Goal: Communication & Community: Answer question/provide support

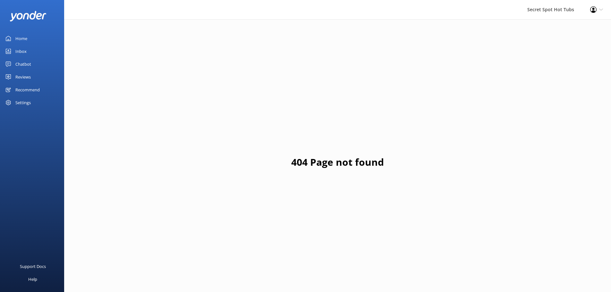
click at [23, 64] on div "Chatbot" at bounding box center [23, 64] width 16 height 13
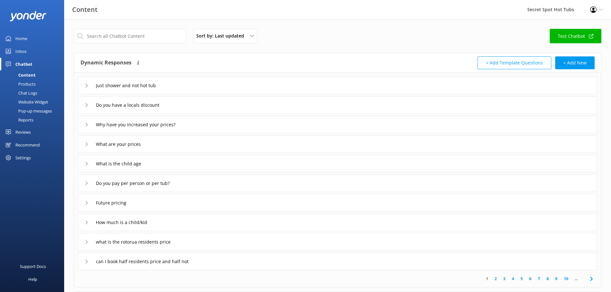
click at [328, 36] on div "Sort by: Last updated Title (A-Z) Last updated Test Chatbot" at bounding box center [338, 38] width 528 height 18
click at [30, 132] on div "Reviews" at bounding box center [22, 132] width 15 height 13
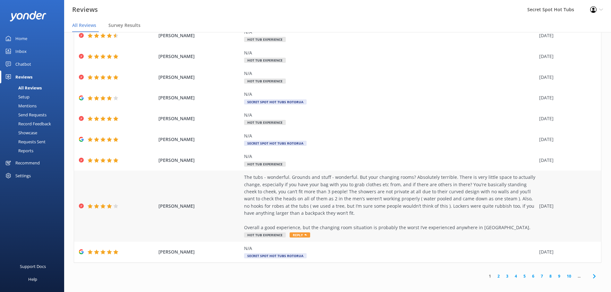
scroll to position [13, 0]
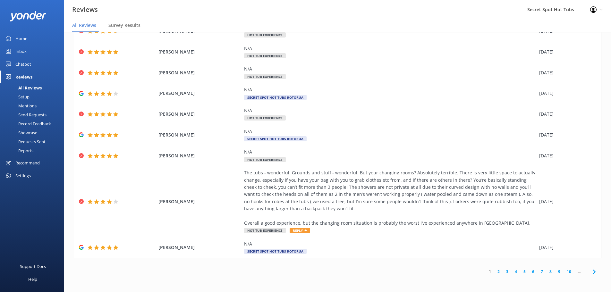
click at [494, 272] on link "2" at bounding box center [498, 272] width 9 height 6
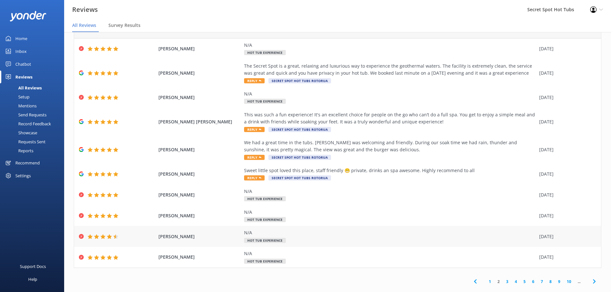
scroll to position [30, 0]
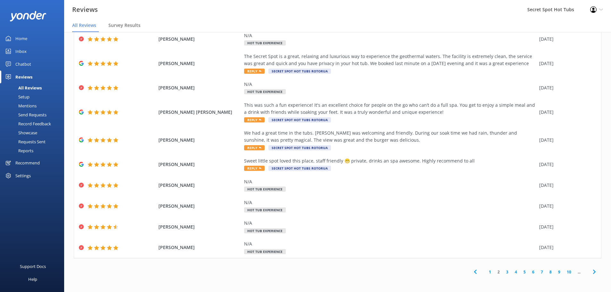
click at [503, 271] on link "3" at bounding box center [507, 272] width 9 height 6
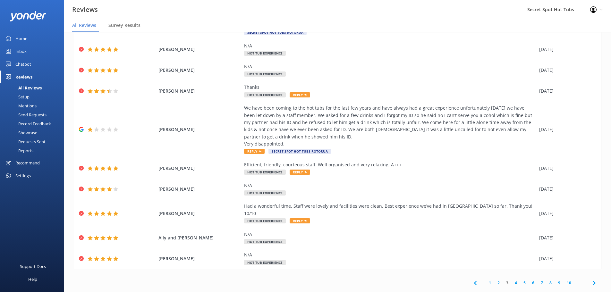
scroll to position [44, 0]
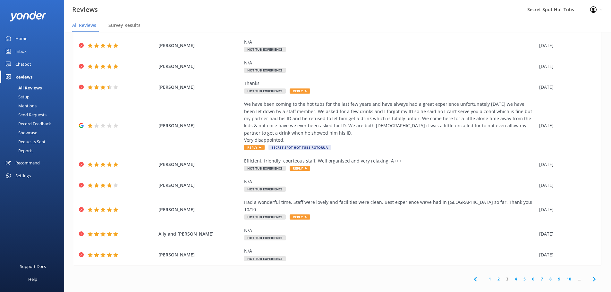
click at [512, 276] on link "4" at bounding box center [516, 279] width 9 height 6
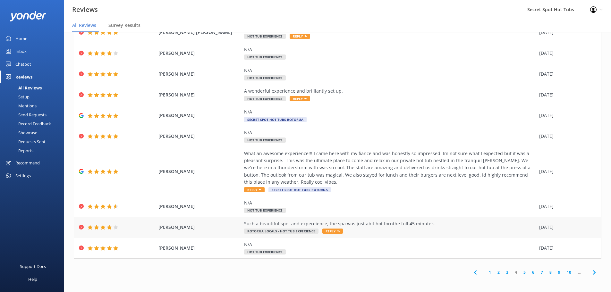
scroll to position [37, 0]
click at [520, 273] on link "5" at bounding box center [524, 272] width 9 height 6
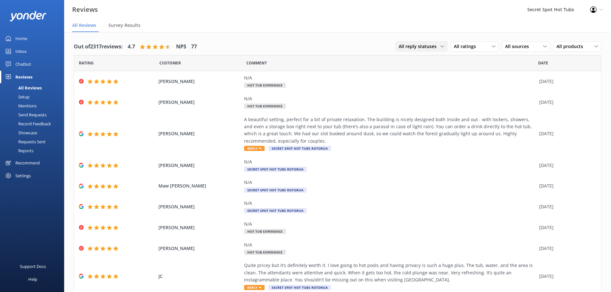
click at [440, 46] on icon at bounding box center [442, 47] width 4 height 4
click at [426, 73] on link "Needs a reply" at bounding box center [424, 72] width 57 height 13
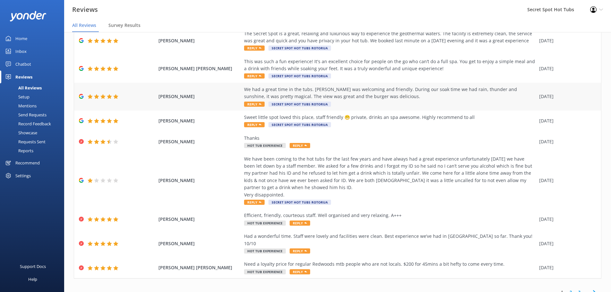
scroll to position [116, 0]
click at [575, 289] on link "3" at bounding box center [579, 292] width 9 height 6
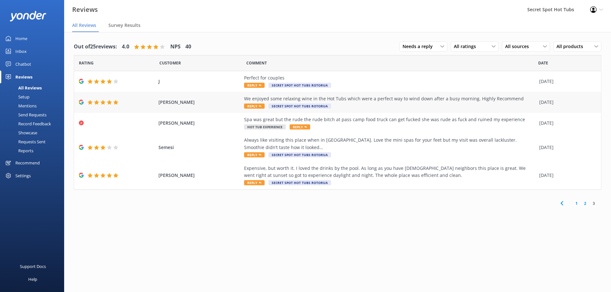
click at [357, 105] on div "We enjoyed some relaxing wine in the Hot Tubs which were a perfect way to wind …" at bounding box center [390, 102] width 292 height 14
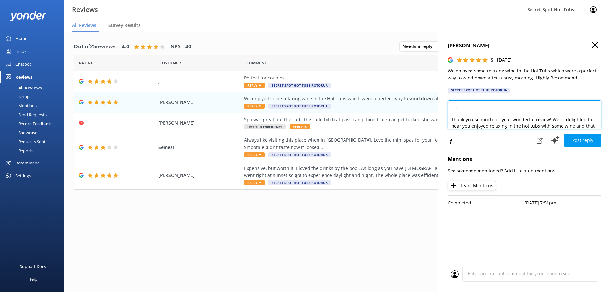
click at [456, 107] on textarea "Hi, Thank you so much for your wonderful review! We're delighted to hear you en…" at bounding box center [525, 114] width 154 height 29
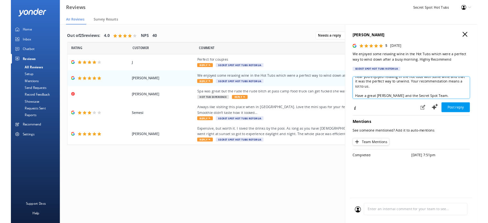
scroll to position [35, 0]
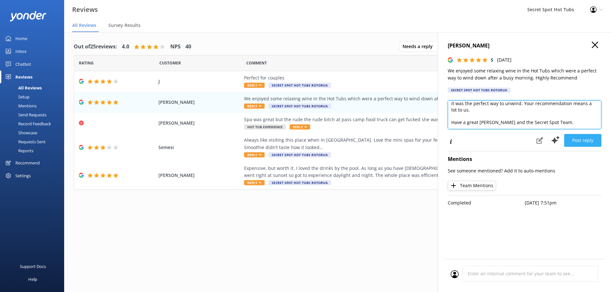
type textarea "Hi [PERSON_NAME], Thank you so much for your wonderful review! We're delighted …"
click at [594, 138] on button "Post reply" at bounding box center [582, 140] width 37 height 13
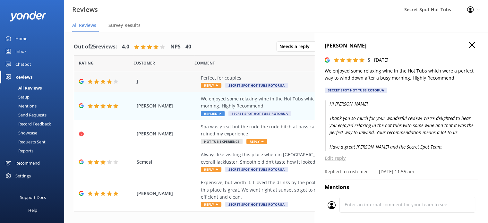
click at [215, 86] on span "Reply" at bounding box center [211, 85] width 21 height 5
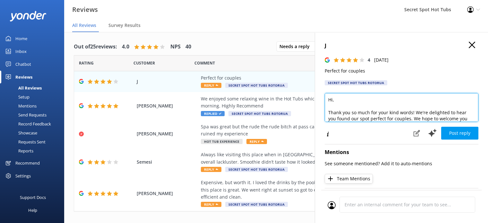
click at [333, 101] on textarea "Hi, Thank you so much for your kind words! We're delighted to hear you found ou…" at bounding box center [402, 107] width 154 height 29
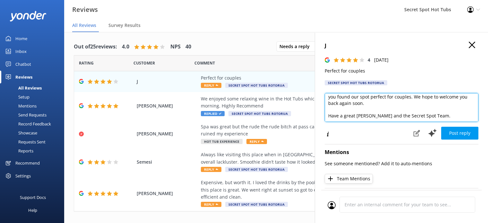
scroll to position [26, 0]
type textarea "Hi J, Thank you so much for your kind words! We're delighted to hear you found …"
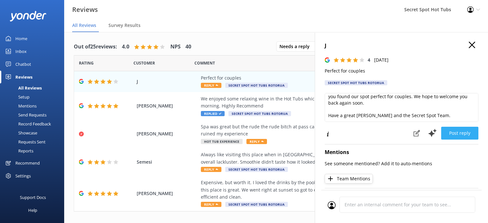
click at [455, 134] on button "Post reply" at bounding box center [459, 133] width 37 height 13
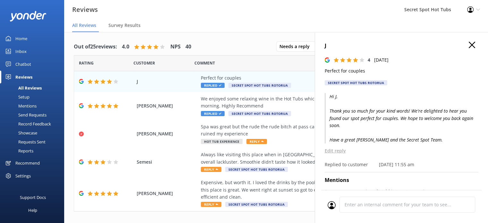
click at [469, 46] on icon "button" at bounding box center [472, 45] width 6 height 6
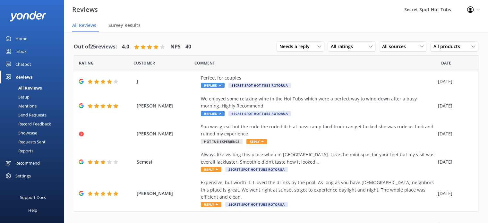
click at [458, 222] on link "2" at bounding box center [462, 225] width 9 height 6
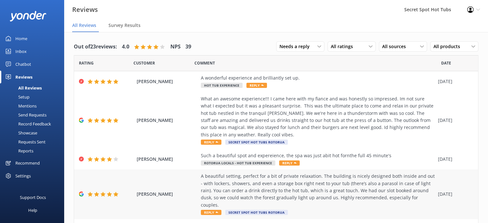
scroll to position [192, 0]
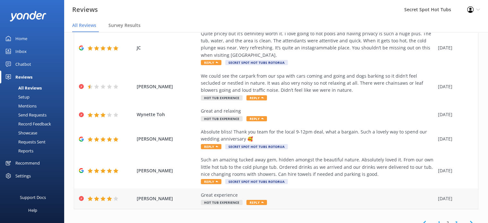
click at [261, 201] on use at bounding box center [262, 202] width 3 height 2
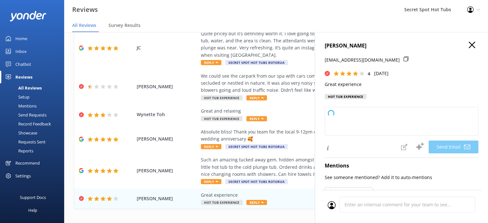
type textarea "Hi [PERSON_NAME], Thank you so much for your kind words! We're glad to hear you…"
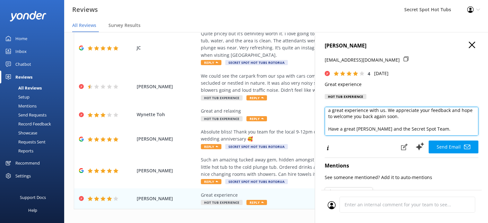
scroll to position [28, 0]
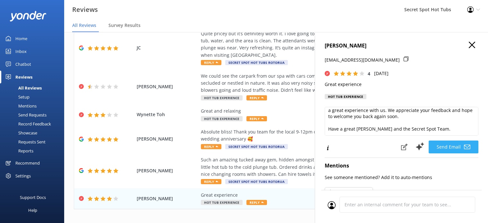
click at [440, 153] on button "Send Email" at bounding box center [454, 147] width 50 height 13
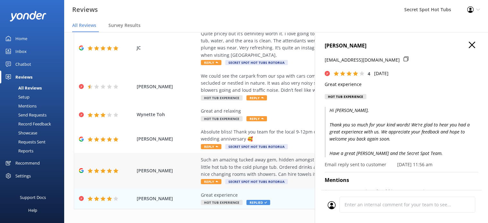
click at [216, 161] on div "Such an amazing tucked away gem, hidden amongst the beautiful nature. Absolutel…" at bounding box center [318, 166] width 234 height 21
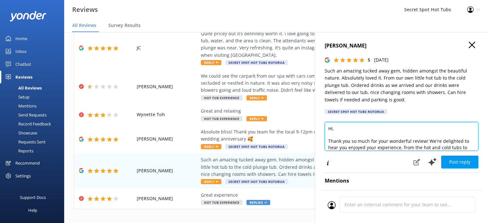
click at [333, 129] on textarea "Hi, Thank you so much for your wonderful review! We're delighted to hear you en…" at bounding box center [402, 136] width 154 height 29
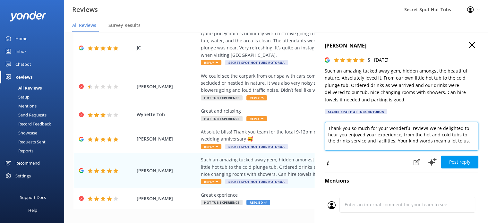
click at [441, 138] on textarea "Hi [PERSON_NAME], Thank you so much for your wonderful review! We're delighted …" at bounding box center [402, 136] width 154 height 29
drag, startPoint x: 400, startPoint y: 135, endPoint x: 392, endPoint y: 143, distance: 12.0
click at [392, 143] on textarea "Hi [PERSON_NAME], Thank you so much for your wonderful review! We're delighted …" at bounding box center [402, 136] width 154 height 29
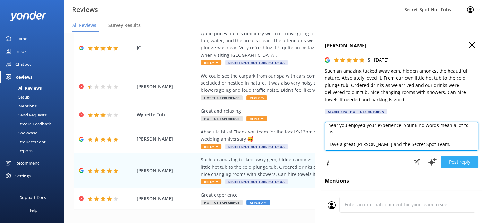
type textarea "Hi [PERSON_NAME], Thank you so much for your wonderful review! We're delighted …"
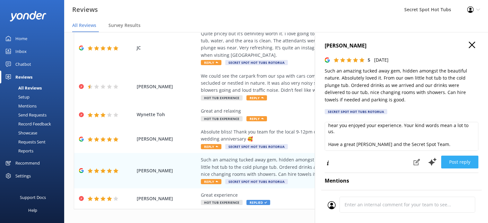
click at [444, 161] on button "Post reply" at bounding box center [459, 162] width 37 height 13
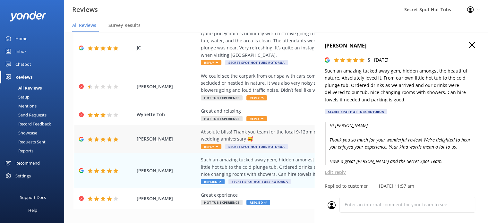
click at [211, 144] on span "Reply" at bounding box center [211, 146] width 21 height 5
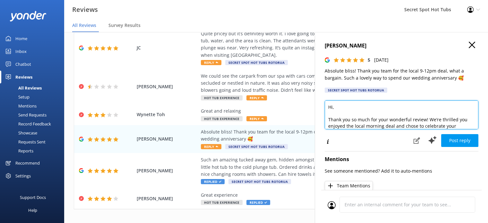
click at [332, 107] on textarea "Hi, Thank you so much for your wonderful review! We’re thrilled you enjoyed the…" at bounding box center [402, 114] width 154 height 29
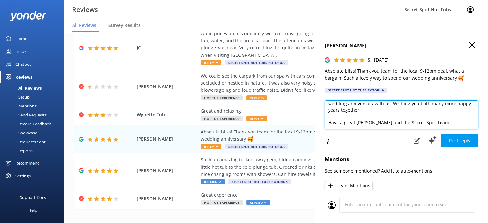
scroll to position [35, 0]
type textarea "Hi [PERSON_NAME], Thank you so much for your wonderful review! We’re thrilled y…"
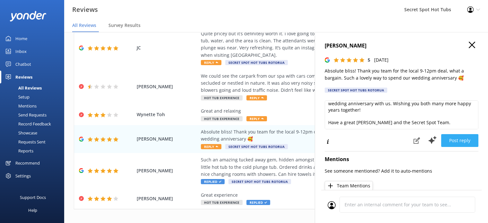
click at [455, 141] on button "Post reply" at bounding box center [459, 140] width 37 height 13
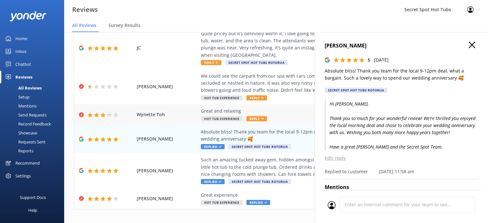
click at [257, 116] on span "Reply" at bounding box center [256, 118] width 21 height 5
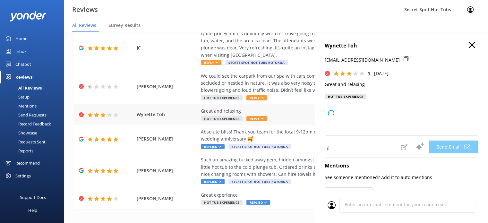
type textarea "Hi [PERSON_NAME], Thank you for your feedback! We're glad to hear you found you…"
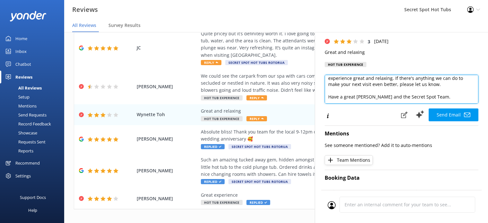
scroll to position [28, 0]
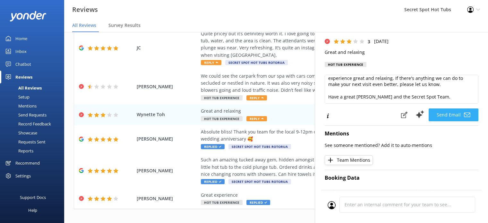
click at [453, 121] on button "Send Email" at bounding box center [454, 114] width 50 height 13
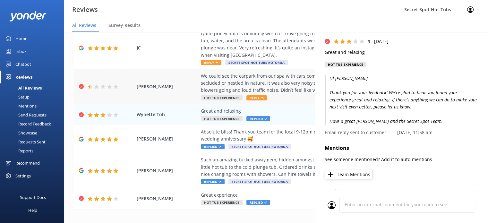
click at [285, 80] on div "We could see the carpark from our spa with cars coming and going and dogs barki…" at bounding box center [318, 82] width 234 height 21
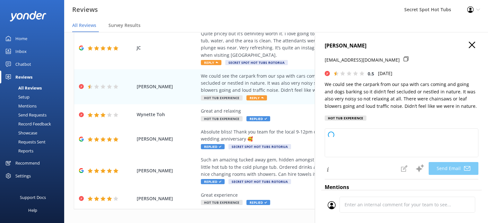
type textarea "Hi [PERSON_NAME], Thank you for taking the time to share your feedback. We're s…"
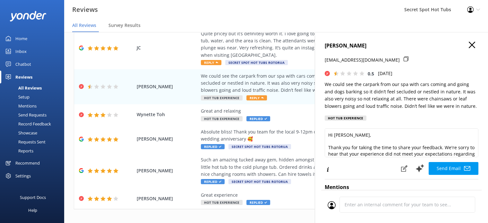
click at [469, 45] on use "button" at bounding box center [472, 45] width 6 height 6
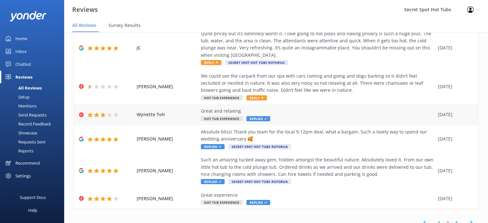
scroll to position [160, 0]
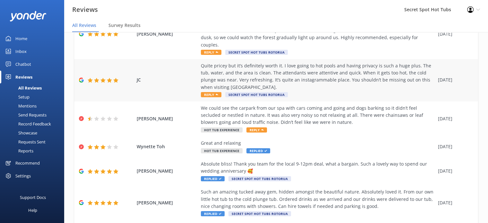
click at [251, 72] on div "Quite pricey but it’s definitely worth it. I love going to hot pools and having…" at bounding box center [318, 76] width 234 height 29
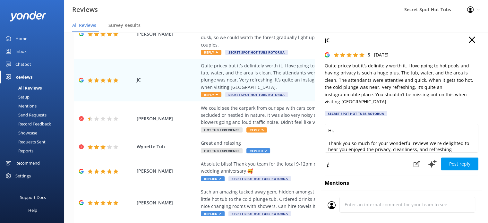
scroll to position [0, 0]
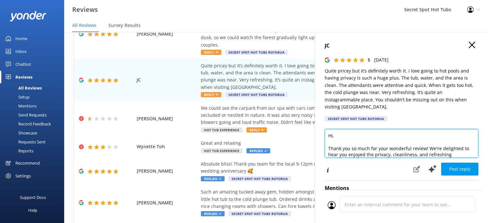
drag, startPoint x: 333, startPoint y: 130, endPoint x: 338, endPoint y: 121, distance: 10.6
click at [333, 130] on textarea "Hi, Thank you so much for your wonderful review! We're delighted to hear you en…" at bounding box center [402, 143] width 154 height 29
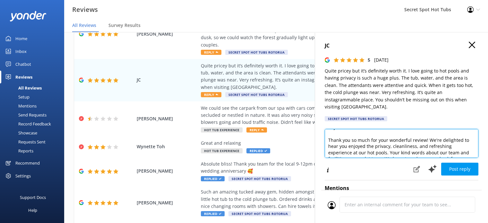
scroll to position [13, 0]
click at [427, 129] on textarea "Hi JC, Thank you so much for your wonderful review! We're delighted to hear you…" at bounding box center [402, 143] width 154 height 29
drag, startPoint x: 385, startPoint y: 141, endPoint x: 352, endPoint y: 140, distance: 33.4
click at [352, 140] on textarea "Hi JC, Thank you so much for your wonderful review! We're delighted to hear you…" at bounding box center [402, 143] width 154 height 29
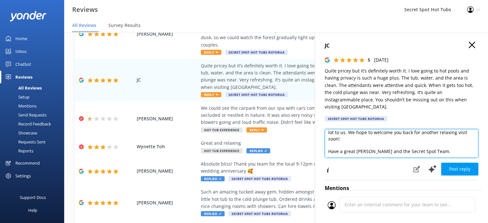
scroll to position [41, 0]
type textarea "Hi JC, Thank you so much for your wonderful review! We're delighted to hear you…"
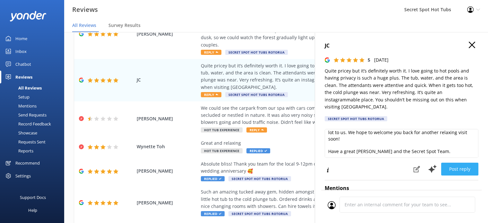
click at [457, 163] on button "Post reply" at bounding box center [459, 169] width 37 height 13
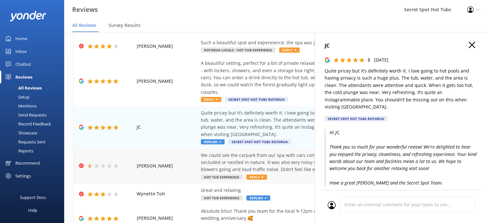
scroll to position [64, 0]
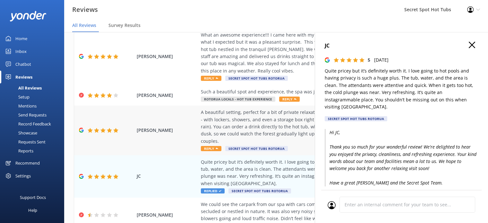
click at [207, 146] on span "Reply" at bounding box center [211, 148] width 21 height 5
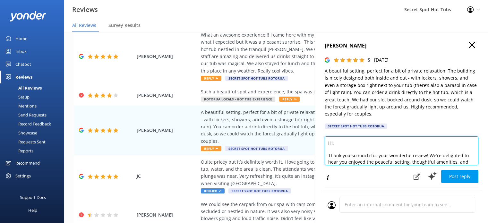
click at [332, 144] on textarea "Hi, Thank you so much for your wonderful review! We’re delighted to hear you en…" at bounding box center [402, 150] width 154 height 29
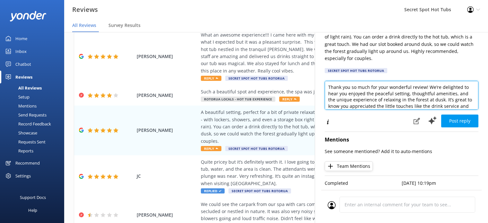
scroll to position [26, 0]
drag, startPoint x: 444, startPoint y: 82, endPoint x: 371, endPoint y: 94, distance: 73.4
click at [371, 94] on textarea "Hi [PERSON_NAME], Thank you so much for your wonderful review! We’re delighted …" at bounding box center [402, 95] width 154 height 29
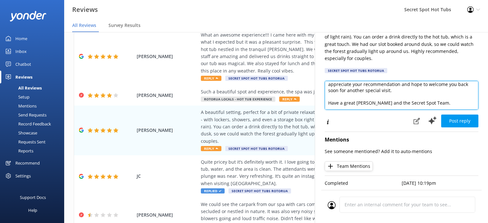
scroll to position [41, 0]
type textarea "Hi [PERSON_NAME], Thank you so much for your wonderful review! We’re delighted …"
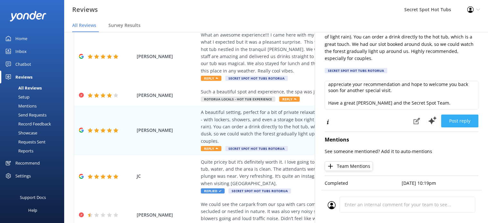
click at [452, 115] on button "Post reply" at bounding box center [459, 121] width 37 height 13
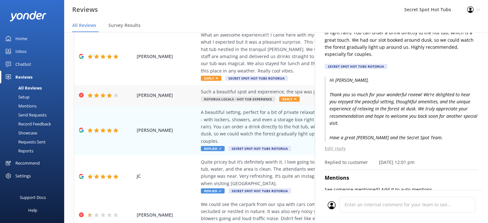
click at [283, 98] on span "Reply" at bounding box center [289, 99] width 21 height 5
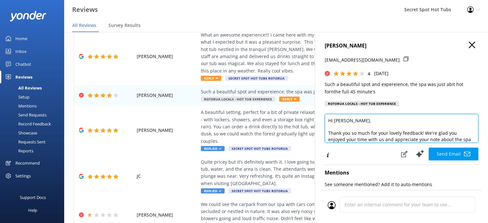
scroll to position [13, 0]
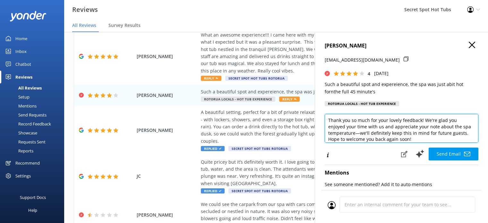
drag, startPoint x: 341, startPoint y: 140, endPoint x: 362, endPoint y: 132, distance: 23.2
click at [362, 132] on textarea "Hi [PERSON_NAME], Thank you so much for your lovely feedback! We're glad you en…" at bounding box center [402, 128] width 154 height 29
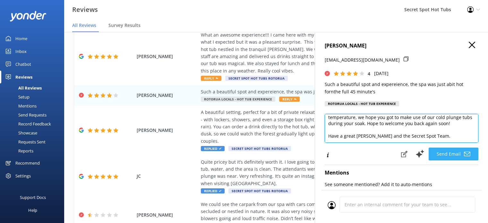
type textarea "Hi [PERSON_NAME], Thank you so much for your lovely feedback! We're glad you en…"
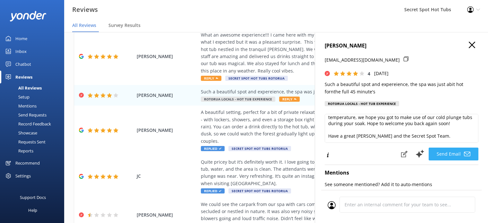
click at [441, 157] on button "Send Email" at bounding box center [454, 154] width 50 height 13
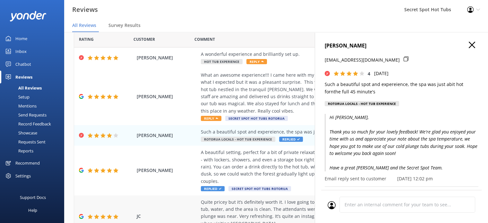
scroll to position [0, 0]
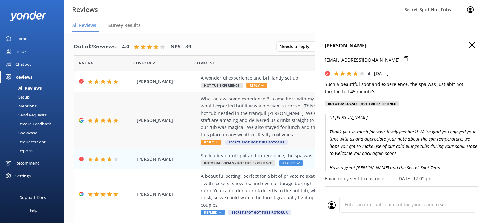
click at [218, 125] on div "What an awesome experience!!! I came here with my fiance and was honestly so im…" at bounding box center [318, 116] width 234 height 43
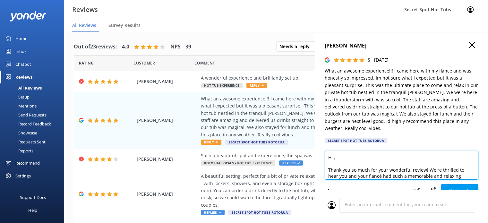
click at [334, 158] on textarea "Hi , Thank you so much for your wonderful review! We're thrilled to hear you an…" at bounding box center [402, 165] width 154 height 29
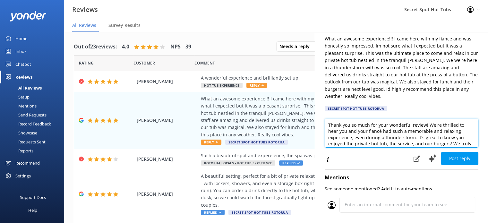
scroll to position [26, 0]
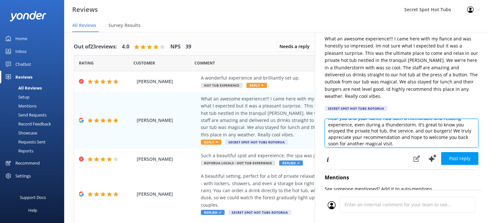
drag, startPoint x: 353, startPoint y: 125, endPoint x: 415, endPoint y: 127, distance: 62.2
click at [415, 127] on textarea "Hi [PERSON_NAME], Thank you so much for your wonderful review! We're thrilled t…" at bounding box center [402, 133] width 154 height 29
drag, startPoint x: 399, startPoint y: 132, endPoint x: 375, endPoint y: 138, distance: 25.0
click at [375, 138] on textarea "Hi [PERSON_NAME], Thank you so much for your wonderful review! We're thrilled t…" at bounding box center [402, 133] width 154 height 29
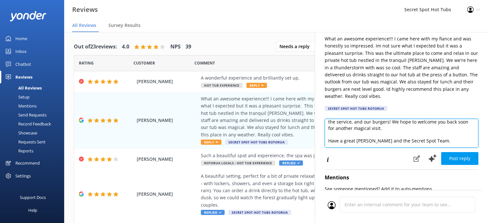
scroll to position [41, 0]
type textarea "Hi [PERSON_NAME], Thank you so much for your wonderful review! We're thrilled t…"
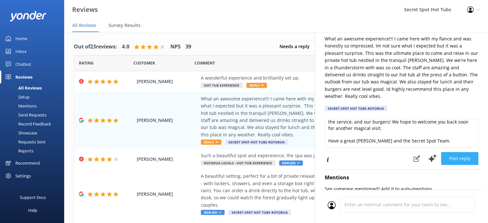
click at [453, 160] on button "Post reply" at bounding box center [459, 158] width 37 height 13
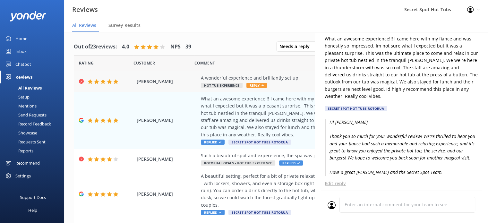
click at [259, 86] on span "Reply" at bounding box center [256, 85] width 21 height 5
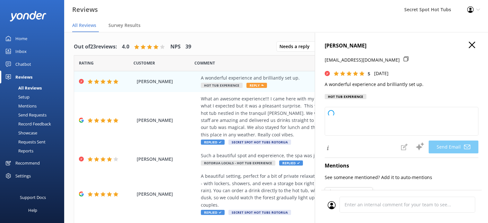
type textarea "Hi [PERSON_NAME], Thank you so much for your kind words! We're thrilled to hear…"
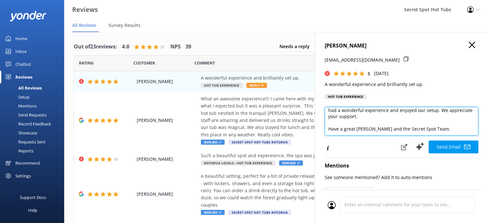
scroll to position [28, 0]
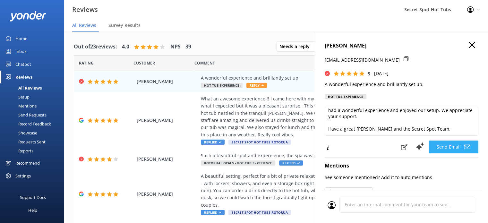
click at [445, 147] on button "Send Email" at bounding box center [454, 147] width 50 height 13
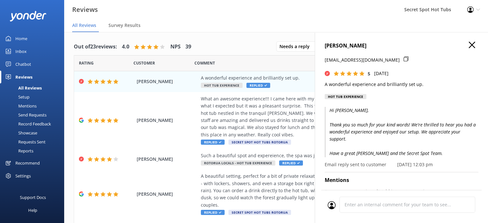
click at [469, 44] on use "button" at bounding box center [472, 45] width 6 height 6
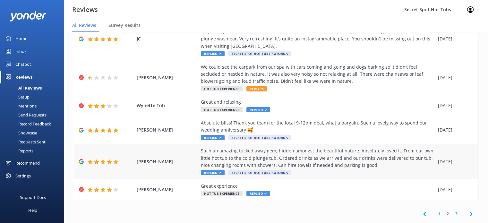
scroll to position [13, 0]
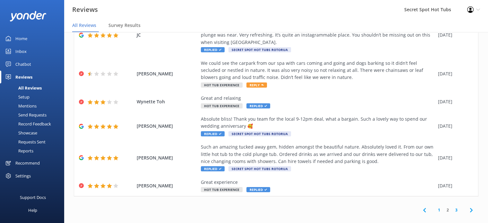
click at [435, 207] on link "1" at bounding box center [439, 210] width 9 height 6
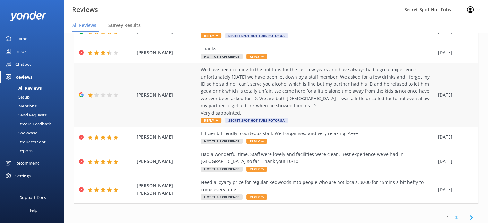
scroll to position [235, 0]
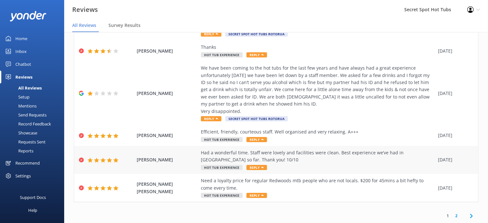
click at [257, 168] on span "Reply" at bounding box center [256, 167] width 21 height 5
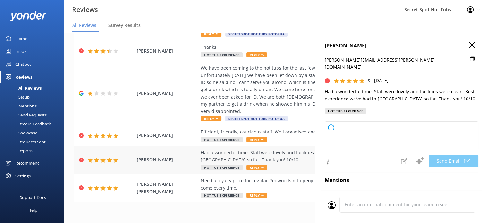
type textarea "Hi [PERSON_NAME], Thank you so much for your fantastic review! We're thrilled t…"
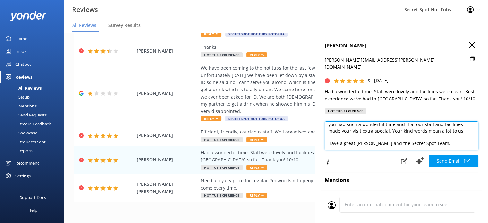
scroll to position [35, 0]
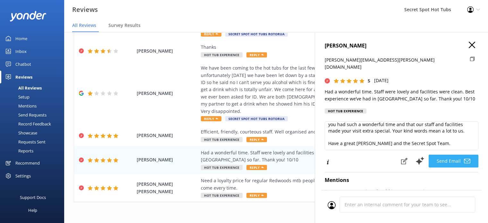
click at [443, 155] on button "Send Email" at bounding box center [454, 161] width 50 height 13
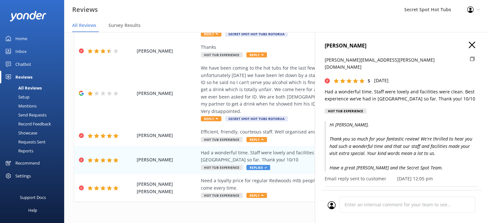
click at [469, 44] on use "button" at bounding box center [472, 45] width 6 height 6
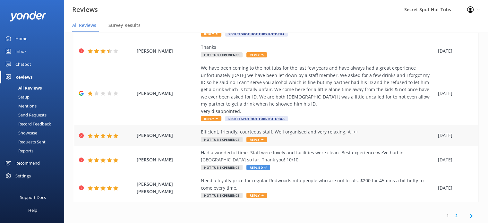
click at [256, 138] on span "Reply" at bounding box center [256, 139] width 21 height 5
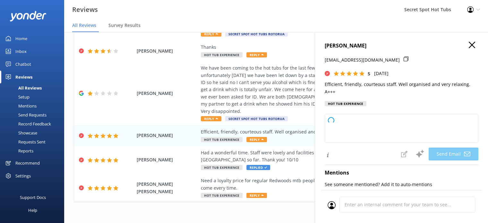
type textarea "Hi [PERSON_NAME], Thank you so much for your wonderful feedback! We're delighte…"
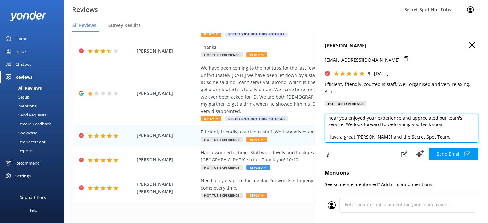
scroll to position [26, 0]
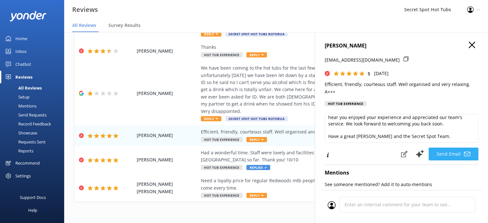
click at [442, 155] on button "Send Email" at bounding box center [454, 154] width 50 height 13
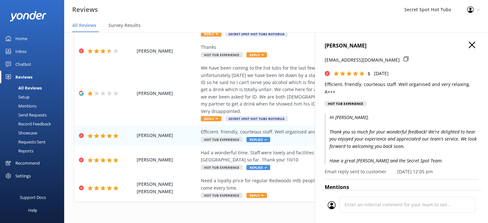
click at [470, 42] on use "button" at bounding box center [472, 45] width 6 height 6
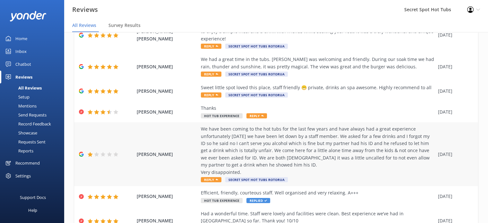
scroll to position [171, 0]
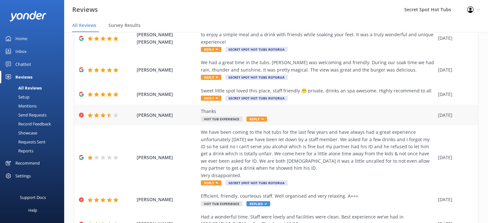
click at [260, 118] on span "Reply" at bounding box center [256, 118] width 21 height 5
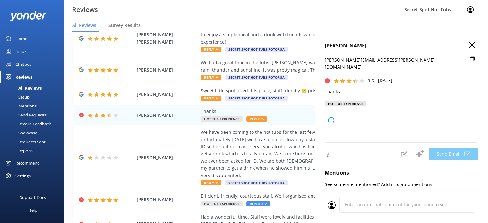
type textarea "Hi [PERSON_NAME], Thank you for your feedback! We appreciate you taking the tim…"
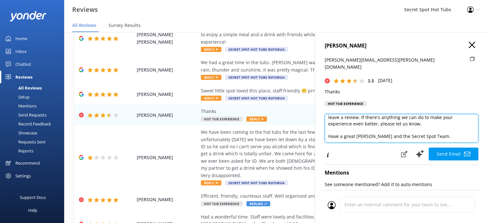
scroll to position [28, 0]
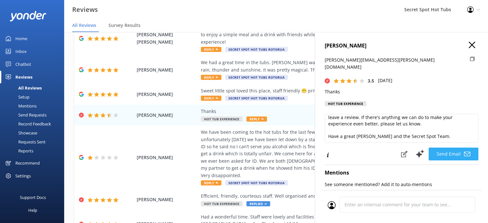
click at [444, 148] on button "Send Email" at bounding box center [454, 154] width 50 height 13
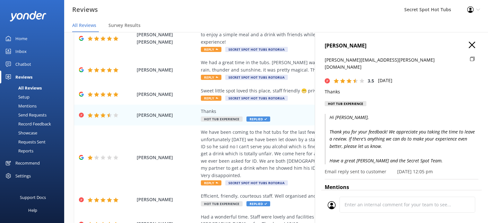
click at [469, 45] on use "button" at bounding box center [472, 45] width 6 height 6
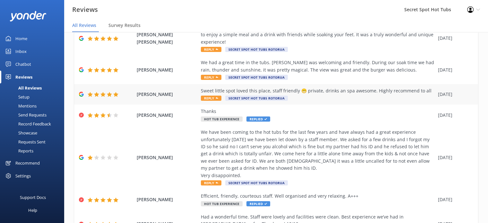
click at [215, 98] on span "Reply" at bounding box center [211, 98] width 21 height 5
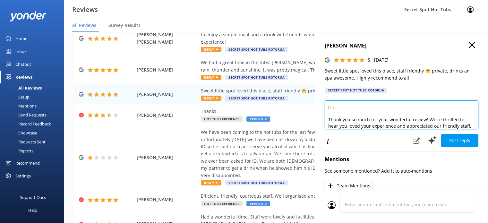
click at [332, 107] on textarea "Hi, Thank you so much for your wonderful review! We're thrilled to hear you lov…" at bounding box center [402, 114] width 154 height 29
type textarea "Hi [PERSON_NAME], Thank you so much for your wonderful review! We're thrilled t…"
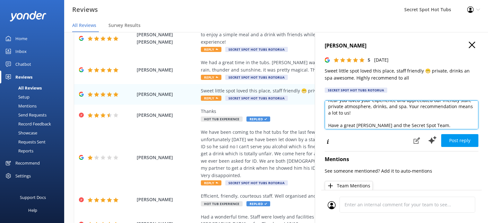
scroll to position [35, 0]
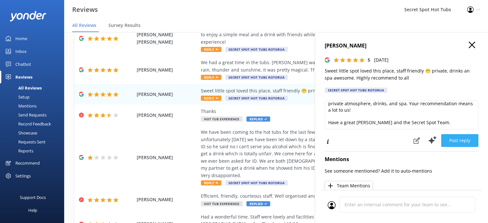
click at [452, 144] on button "Post reply" at bounding box center [459, 140] width 37 height 13
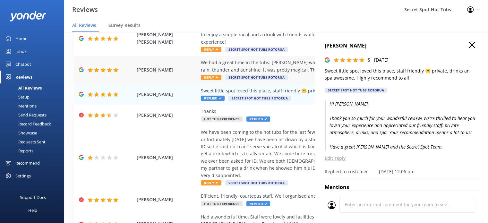
click at [210, 77] on span "Reply" at bounding box center [211, 77] width 21 height 5
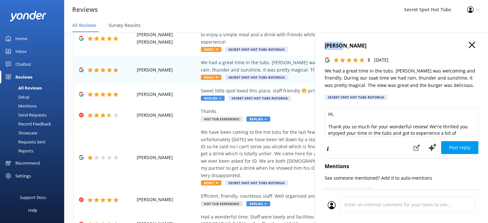
drag, startPoint x: 325, startPoint y: 45, endPoint x: 340, endPoint y: 47, distance: 14.8
click at [340, 47] on h4 "[PERSON_NAME]" at bounding box center [402, 46] width 154 height 8
copy h4 "[PERSON_NAME]"
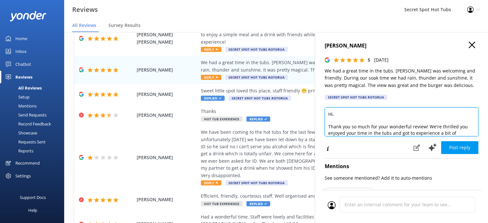
click at [333, 115] on textarea "Hi, Thank you so much for your wonderful review! We're thrilled you enjoyed you…" at bounding box center [402, 121] width 154 height 29
paste textarea "[PERSON_NAME]"
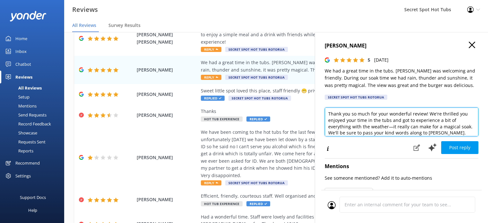
scroll to position [26, 0]
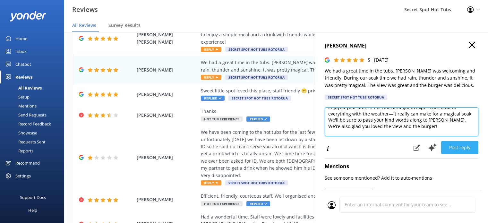
type textarea "Hi [PERSON_NAME], Thank you so much for your wonderful review! We're thrilled y…"
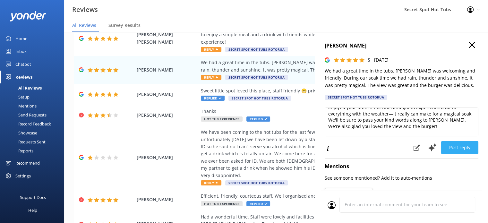
click at [450, 149] on button "Post reply" at bounding box center [459, 147] width 37 height 13
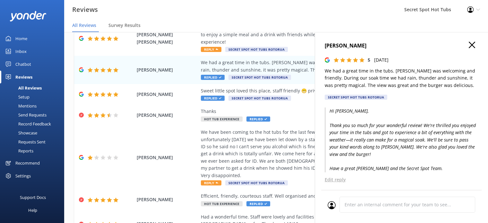
click at [469, 44] on use "button" at bounding box center [472, 45] width 6 height 6
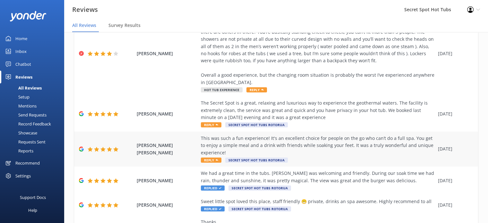
scroll to position [64, 0]
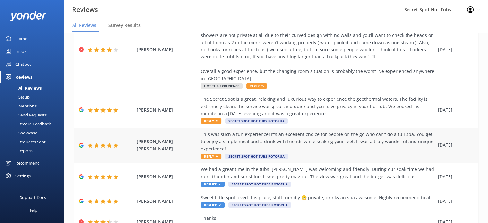
click at [213, 158] on span "Reply" at bounding box center [211, 156] width 21 height 5
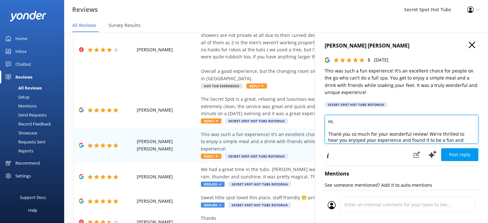
click at [333, 123] on textarea "Hi, Thank you so much for your wonderful review! We're thrilled to hear you enj…" at bounding box center [402, 129] width 154 height 29
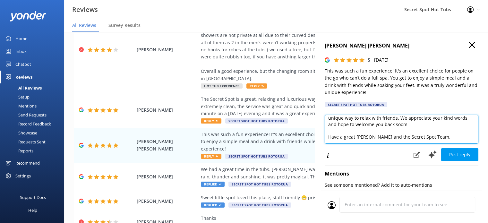
scroll to position [35, 0]
type textarea "Hi [PERSON_NAME], Thank you so much for your wonderful review! We're thrilled t…"
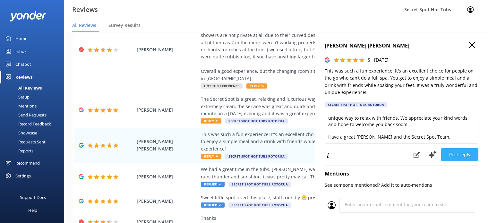
click at [457, 157] on button "Post reply" at bounding box center [459, 154] width 37 height 13
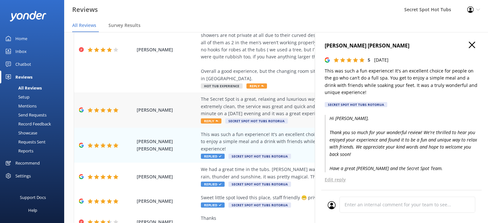
click at [212, 120] on span "Reply" at bounding box center [211, 120] width 21 height 5
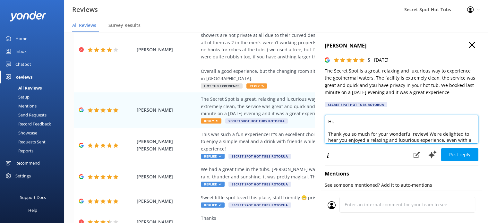
click at [332, 123] on textarea "Hi, Thank you so much for your wonderful review! We're delighted to hear you en…" at bounding box center [402, 129] width 154 height 29
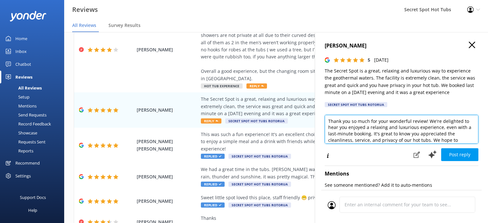
drag, startPoint x: 372, startPoint y: 134, endPoint x: 439, endPoint y: 130, distance: 66.5
click at [439, 130] on textarea "Hi [PERSON_NAME], Thank you so much for your wonderful review! We're delighted …" at bounding box center [402, 129] width 154 height 29
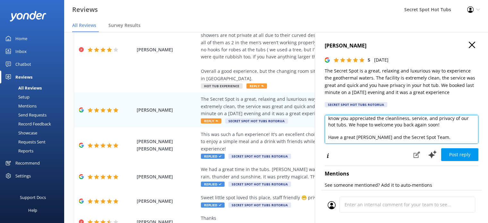
scroll to position [35, 0]
type textarea "Hi [PERSON_NAME], Thank you so much for your wonderful review! We're delighted …"
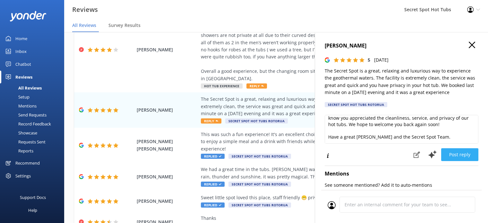
click at [450, 154] on button "Post reply" at bounding box center [459, 154] width 37 height 13
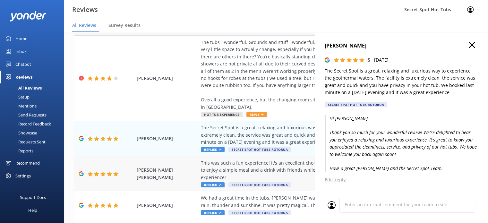
scroll to position [32, 0]
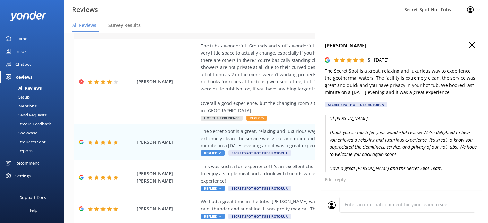
click at [469, 46] on use "button" at bounding box center [472, 45] width 6 height 6
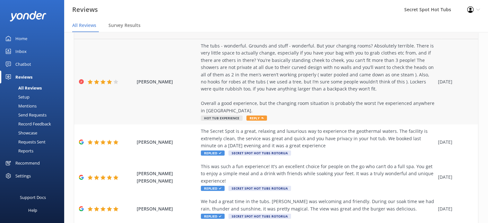
scroll to position [0, 0]
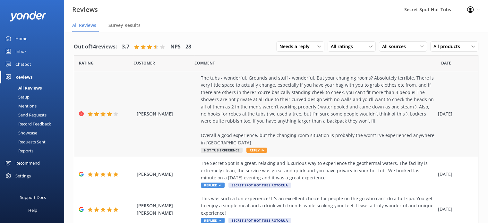
click at [253, 151] on span "Reply" at bounding box center [256, 150] width 21 height 5
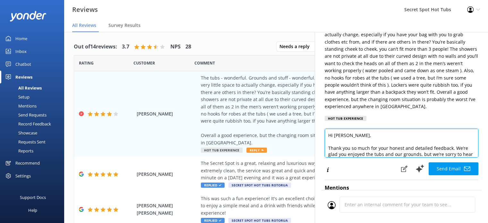
scroll to position [13, 0]
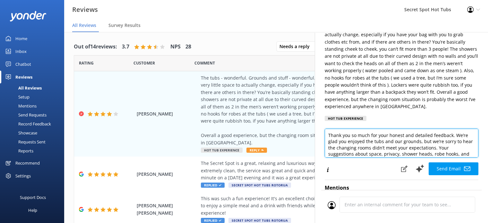
drag, startPoint x: 448, startPoint y: 148, endPoint x: 460, endPoint y: 155, distance: 13.8
click at [460, 155] on textarea "Hi [PERSON_NAME], Thank you so much for your honest and detailed feedback. We’r…" at bounding box center [402, 143] width 154 height 29
click at [447, 150] on textarea "Hi [PERSON_NAME], Thank you so much for your honest and detailed feedback. We’r…" at bounding box center [402, 143] width 154 height 29
drag, startPoint x: 448, startPoint y: 136, endPoint x: 451, endPoint y: 156, distance: 20.1
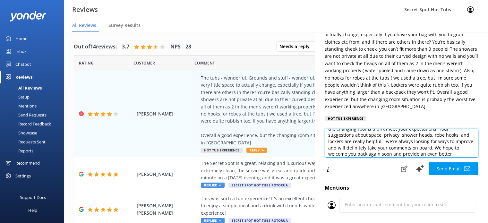
click at [451, 156] on textarea "Hi [PERSON_NAME], Thank you so much for your honest and detailed feedback. We’r…" at bounding box center [402, 143] width 154 height 29
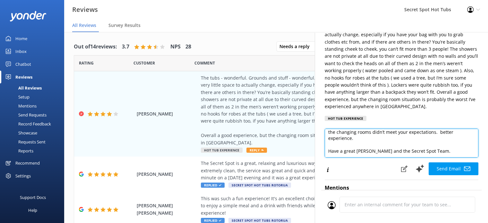
scroll to position [28, 0]
drag, startPoint x: 364, startPoint y: 139, endPoint x: 448, endPoint y: 135, distance: 84.8
click at [448, 135] on textarea "Hi [PERSON_NAME], Thank you so much for your honest and detailed feedback. We’r…" at bounding box center [402, 143] width 154 height 29
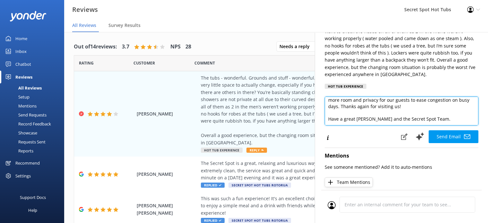
scroll to position [47, 0]
type textarea "Hi [PERSON_NAME], Thank you so much for your honest and detailed feedback. We’r…"
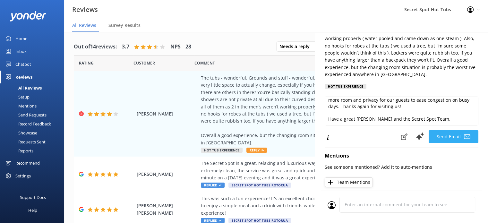
click at [452, 138] on button "Send Email" at bounding box center [454, 136] width 50 height 13
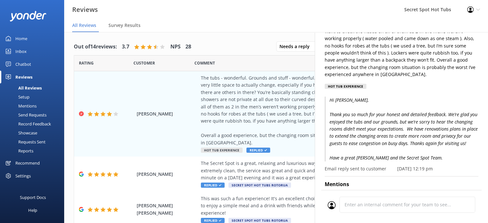
drag, startPoint x: 231, startPoint y: 46, endPoint x: 229, endPoint y: 41, distance: 5.1
click at [230, 45] on div "Out of 14 reviews: 3.7 NPS 28 Needs a reply All reply statuses Needs a reply Do…" at bounding box center [276, 46] width 405 height 17
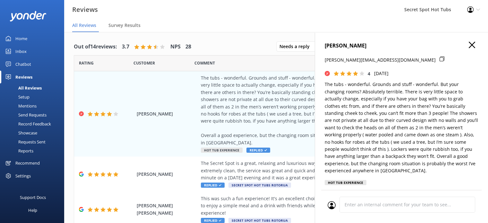
click at [469, 44] on icon "button" at bounding box center [472, 45] width 6 height 6
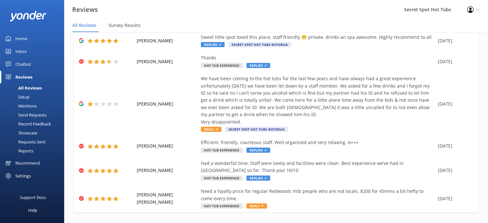
scroll to position [235, 0]
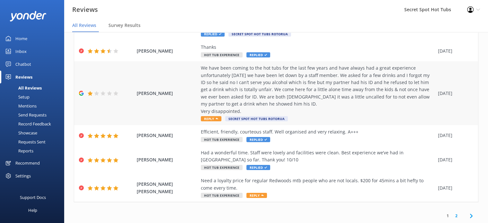
click at [247, 100] on div "We have been coming to the hot tubs for the last few years and have always had …" at bounding box center [318, 89] width 234 height 50
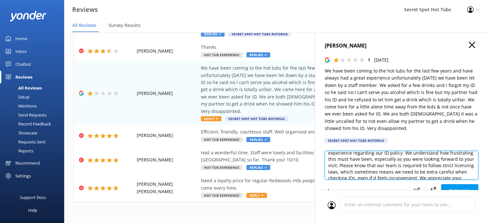
scroll to position [0, 0]
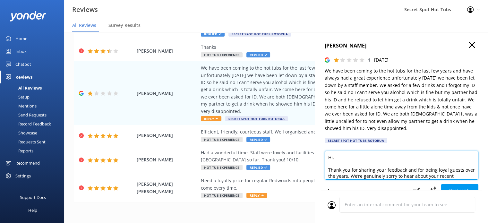
click at [333, 158] on textarea "Hi, Thank you for sharing your feedback and for being loyal guests over the yea…" at bounding box center [402, 165] width 154 height 29
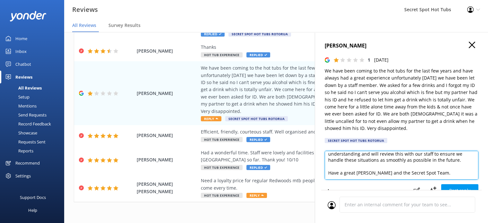
scroll to position [72, 0]
type textarea "Hi [PERSON_NAME], Thank you for sharing your feedback and for being loyal guest…"
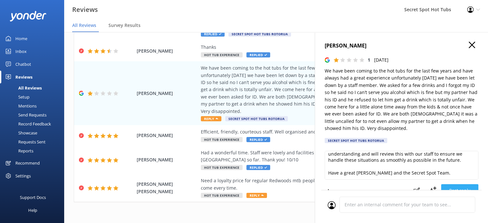
click at [461, 186] on button "Post reply" at bounding box center [459, 190] width 37 height 13
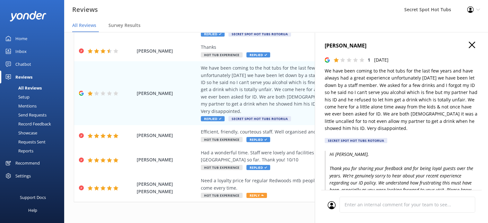
click at [469, 42] on use "button" at bounding box center [472, 45] width 6 height 6
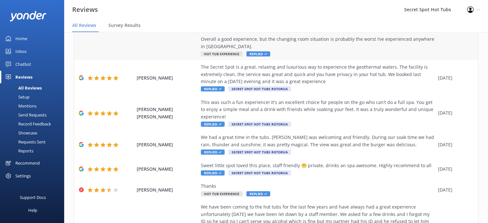
scroll to position [235, 0]
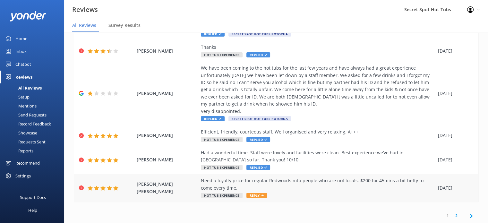
click at [256, 195] on span "Reply" at bounding box center [256, 195] width 21 height 5
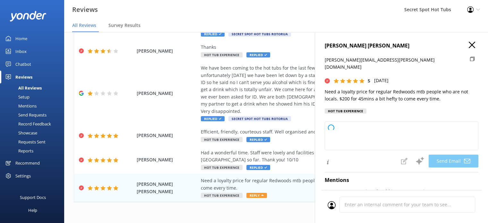
type textarea "Hi [PERSON_NAME], Thank you so much for your feedback and for being a regular v…"
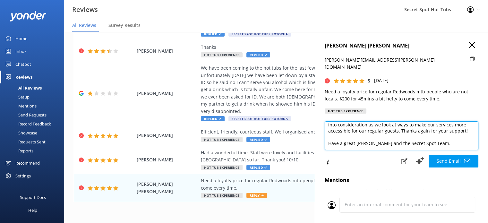
scroll to position [41, 0]
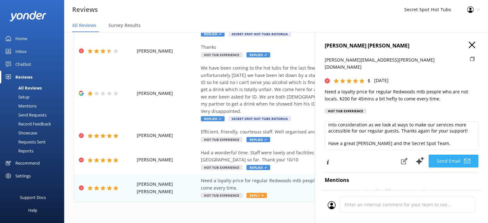
click at [450, 155] on button "Send Email" at bounding box center [454, 161] width 50 height 13
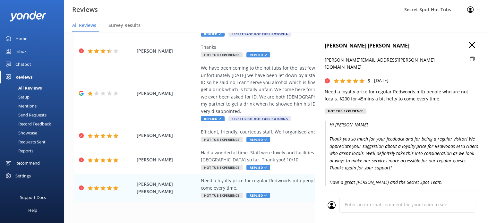
click at [469, 43] on use "button" at bounding box center [472, 45] width 6 height 6
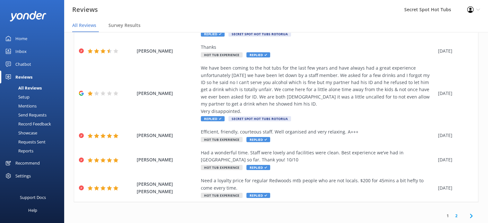
click at [443, 215] on link "1" at bounding box center [447, 216] width 9 height 6
click at [452, 214] on link "2" at bounding box center [456, 216] width 9 height 6
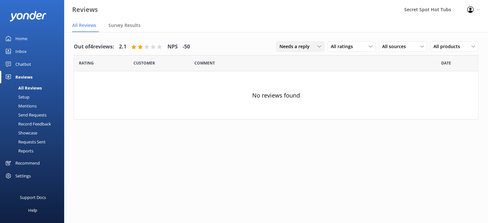
click at [314, 47] on div "Needs a reply" at bounding box center [300, 46] width 45 height 7
click at [313, 58] on link "All reply statuses" at bounding box center [305, 59] width 57 height 13
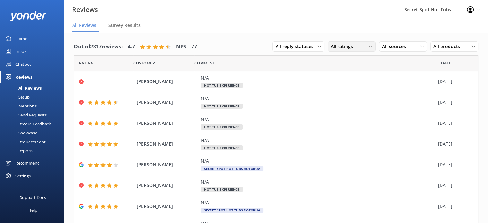
click at [350, 49] on span "All ratings" at bounding box center [344, 46] width 26 height 7
click at [358, 44] on div "All ratings" at bounding box center [351, 46] width 45 height 7
click at [394, 45] on span "All sources" at bounding box center [396, 46] width 28 height 7
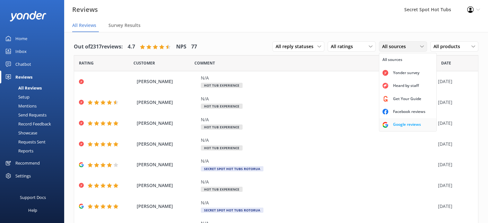
click at [401, 124] on div "Google reviews" at bounding box center [407, 124] width 38 height 6
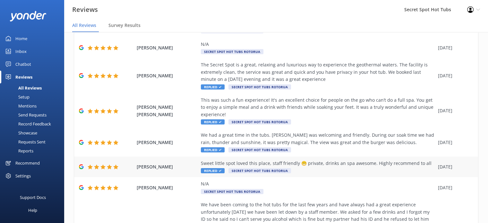
scroll to position [156, 0]
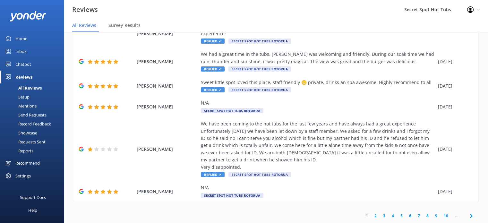
click at [397, 216] on link "5" at bounding box center [401, 216] width 9 height 6
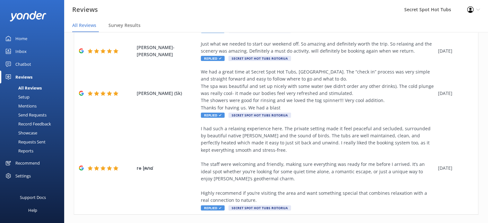
scroll to position [250, 0]
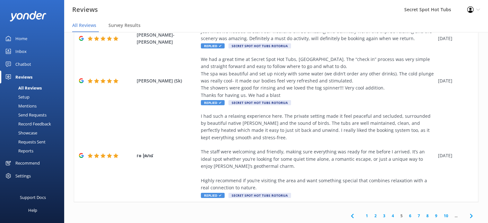
click at [388, 217] on link "4" at bounding box center [392, 216] width 9 height 6
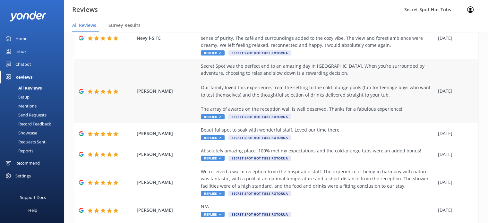
scroll to position [225, 0]
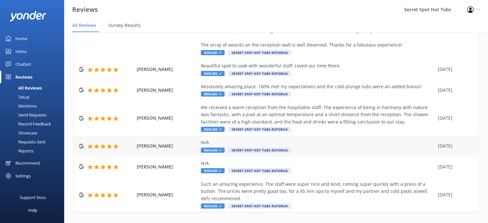
click at [173, 142] on span "[PERSON_NAME]" at bounding box center [167, 145] width 61 height 7
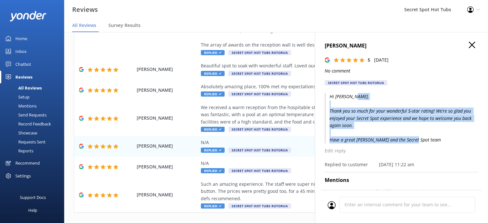
drag, startPoint x: 330, startPoint y: 110, endPoint x: 398, endPoint y: 146, distance: 76.6
click at [398, 143] on p "Hi [PERSON_NAME], Thank you so much for your wonderful 5-star rating! We’re so …" at bounding box center [402, 118] width 154 height 50
copy p "Thank you so much for your wonderful 5-star rating! We’re so glad you enjoyed y…"
click at [469, 42] on icon "button" at bounding box center [472, 45] width 6 height 6
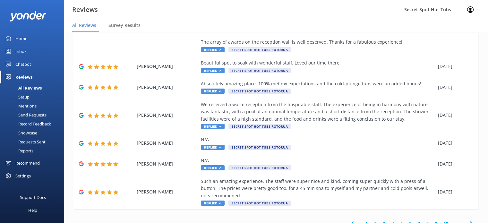
scroll to position [228, 0]
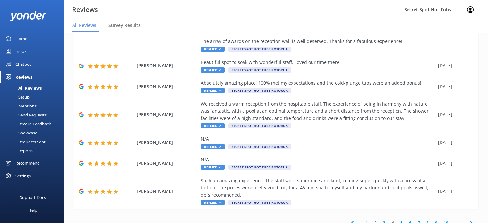
click at [380, 220] on link "3" at bounding box center [384, 223] width 9 height 6
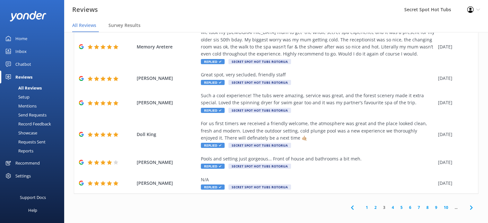
scroll to position [13, 0]
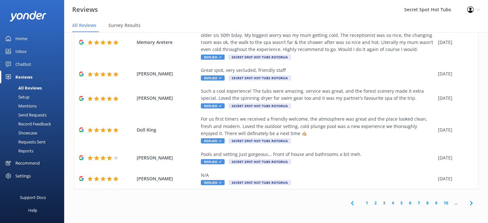
click at [371, 204] on link "2" at bounding box center [375, 203] width 9 height 6
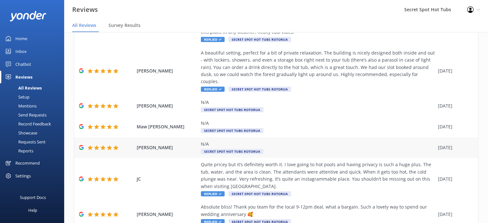
scroll to position [178, 0]
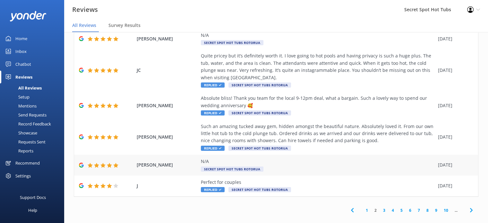
click at [209, 158] on div "N/A" at bounding box center [318, 161] width 234 height 7
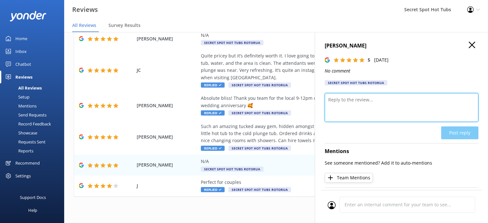
click at [339, 110] on textarea at bounding box center [402, 107] width 154 height 29
paste textarea "Thank you so much for your wonderful 5-star rating! We’re so glad you enjoyed y…"
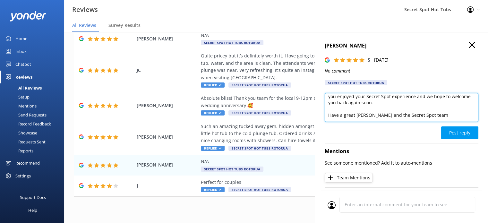
scroll to position [0, 0]
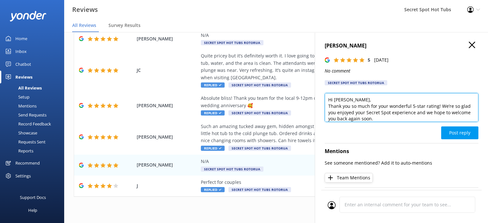
click at [364, 102] on textarea "Hi [PERSON_NAME], Thank you so much for your wonderful 5-star rating! We’re so …" at bounding box center [402, 107] width 154 height 29
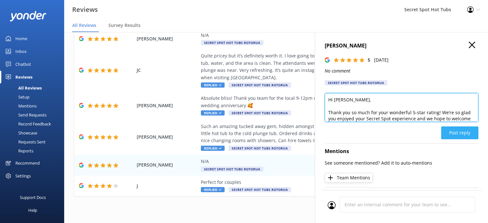
type textarea "Hi [PERSON_NAME], Thank you so much for your wonderful 5-star rating! We’re so …"
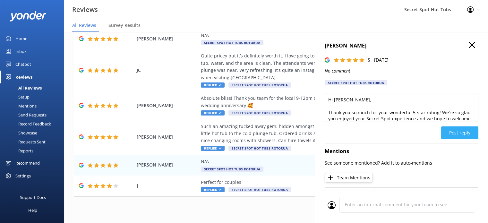
click at [447, 134] on button "Post reply" at bounding box center [459, 132] width 37 height 13
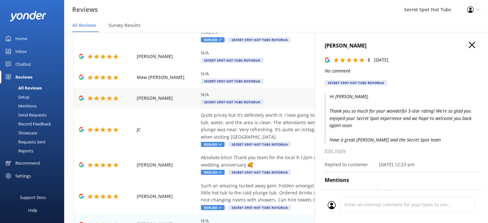
scroll to position [114, 0]
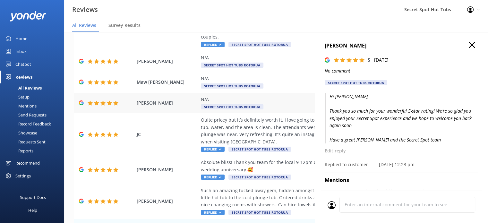
click at [175, 99] on span "[PERSON_NAME]" at bounding box center [167, 102] width 61 height 7
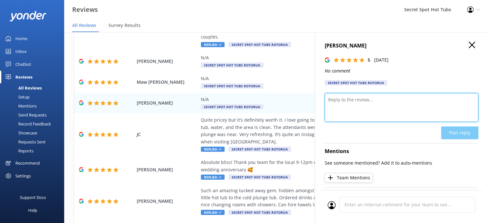
click at [343, 103] on textarea at bounding box center [402, 107] width 154 height 29
paste textarea "Thank you so much for your wonderful 5-star rating! We’re so glad you enjoyed y…"
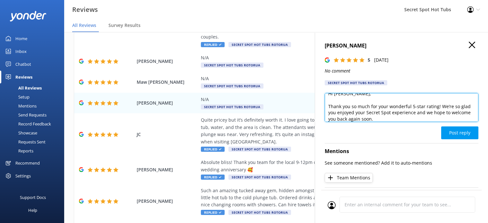
scroll to position [0, 0]
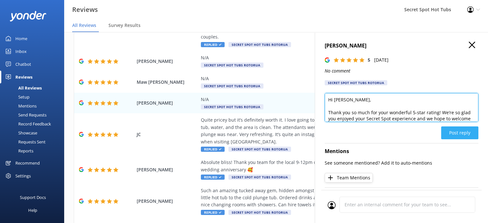
type textarea "Hi [PERSON_NAME], Thank you so much for your wonderful 5-star rating! We’re so …"
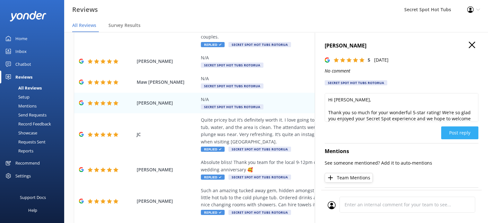
click at [455, 131] on button "Post reply" at bounding box center [459, 132] width 37 height 13
click at [175, 79] on span "Maw [PERSON_NAME]" at bounding box center [167, 82] width 61 height 7
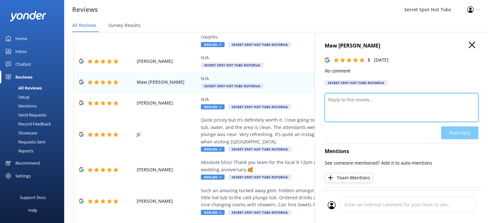
click at [362, 108] on textarea at bounding box center [402, 107] width 154 height 29
paste textarea "Thank you so much for your wonderful 5-star rating! We’re so glad you enjoyed y…"
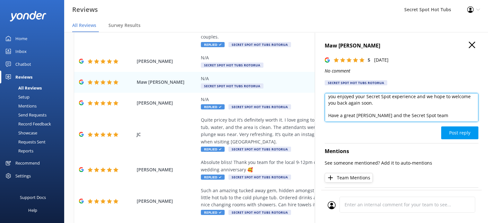
scroll to position [28, 0]
type textarea "Hi [PERSON_NAME], Thank you so much for your wonderful 5-star rating! We’re so …"
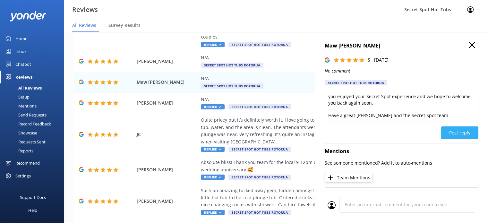
click at [457, 134] on button "Post reply" at bounding box center [459, 132] width 37 height 13
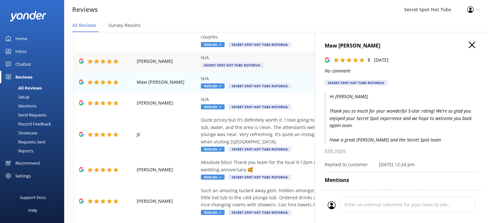
click at [187, 58] on span "[PERSON_NAME]" at bounding box center [167, 61] width 61 height 7
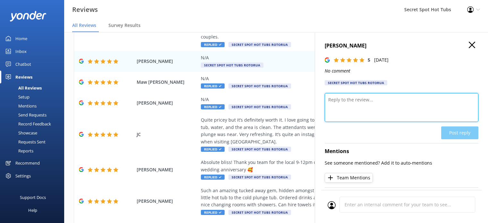
click at [344, 98] on textarea at bounding box center [402, 107] width 154 height 29
paste textarea "Thank you so much for your wonderful 5-star rating! We’re so glad you enjoyed y…"
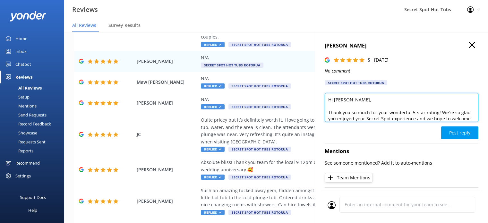
scroll to position [25, 0]
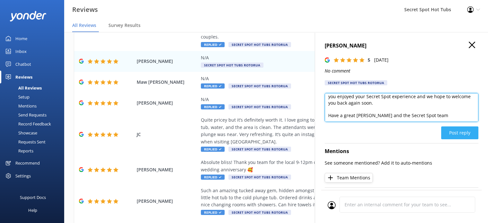
type textarea "Hi [PERSON_NAME], Thank you so much for your wonderful 5-star rating! We’re so …"
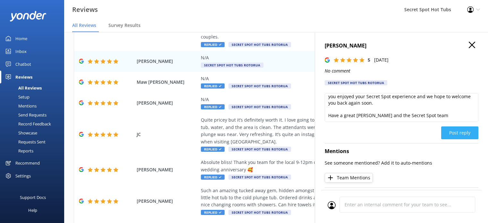
click at [456, 135] on button "Post reply" at bounding box center [459, 132] width 37 height 13
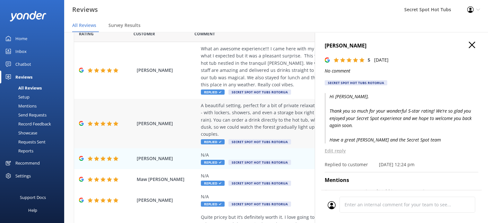
scroll to position [0, 0]
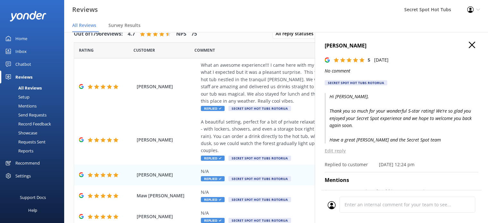
click at [469, 44] on use "button" at bounding box center [472, 45] width 6 height 6
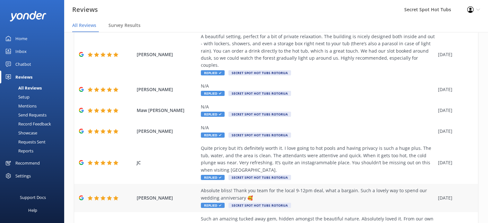
scroll to position [178, 0]
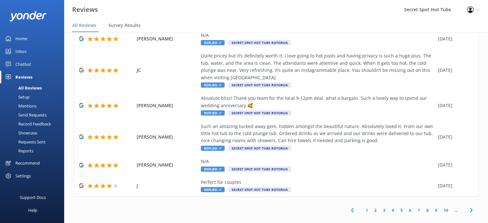
click at [362, 207] on link "1" at bounding box center [366, 210] width 9 height 6
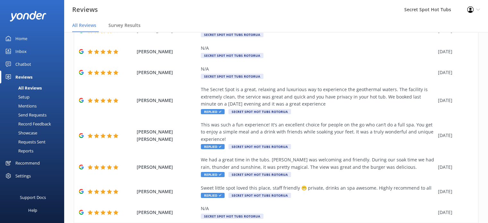
scroll to position [156, 0]
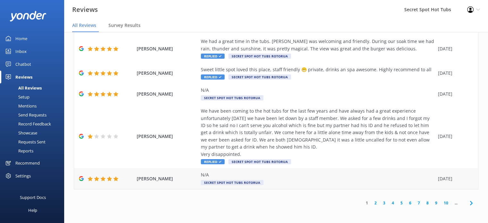
click at [183, 181] on span "[PERSON_NAME]" at bounding box center [167, 178] width 61 height 7
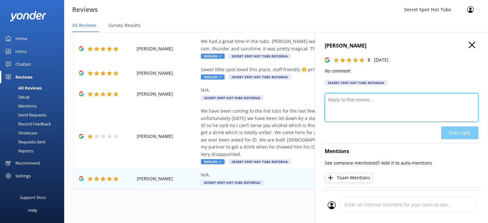
drag, startPoint x: 335, startPoint y: 107, endPoint x: 336, endPoint y: 103, distance: 4.6
click at [335, 107] on textarea at bounding box center [402, 107] width 154 height 29
paste textarea "Thank you so much for your wonderful 5-star rating! We’re so glad you enjoyed y…"
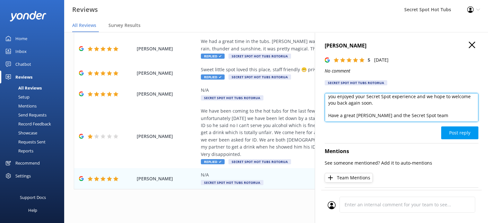
scroll to position [28, 0]
type textarea "Hi [PERSON_NAME], Thank you so much for your wonderful 5-star rating! We’re so …"
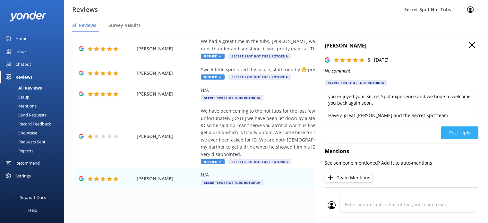
click at [461, 132] on button "Post reply" at bounding box center [459, 132] width 37 height 13
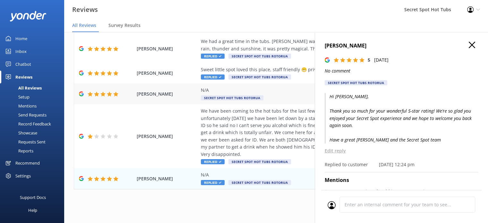
click at [175, 96] on span "[PERSON_NAME]" at bounding box center [167, 93] width 61 height 7
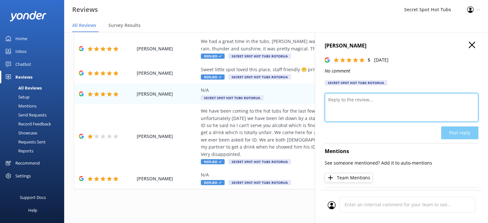
click at [395, 113] on textarea at bounding box center [402, 107] width 154 height 29
paste textarea "Thank you so much for your wonderful 5-star rating! We’re so glad you enjoyed y…"
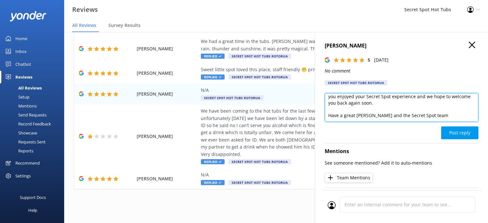
scroll to position [0, 0]
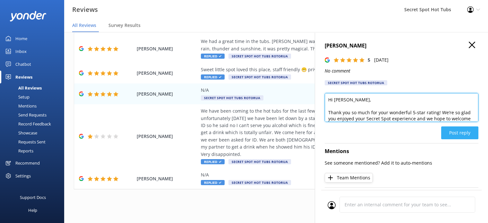
type textarea "Hi [PERSON_NAME], Thank you so much for your wonderful 5-star rating! We’re so …"
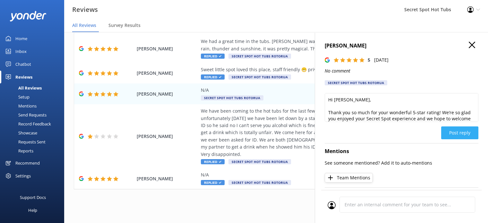
click at [452, 134] on button "Post reply" at bounding box center [459, 132] width 37 height 13
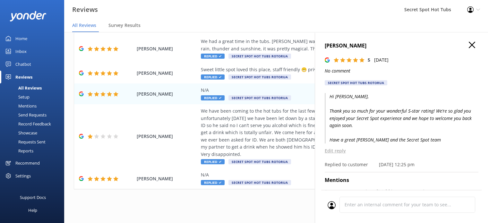
click at [469, 46] on use "button" at bounding box center [472, 45] width 6 height 6
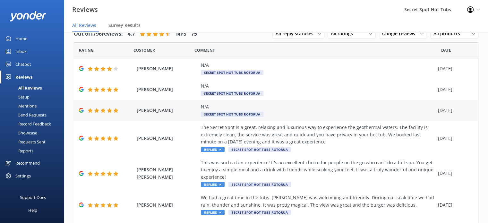
click at [191, 109] on span "[PERSON_NAME]" at bounding box center [167, 110] width 61 height 7
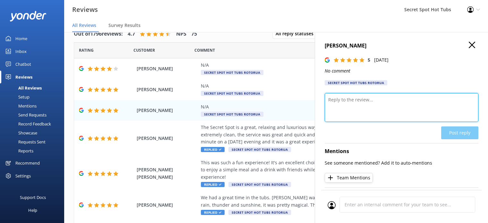
click at [348, 103] on textarea at bounding box center [402, 107] width 154 height 29
paste textarea "Thank you so much for your wonderful 5-star rating! We’re so glad you enjoyed y…"
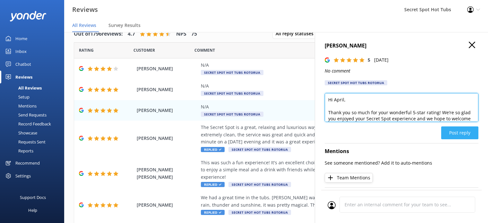
type textarea "Hi April, Thank you so much for your wonderful 5-star rating! We’re so glad you…"
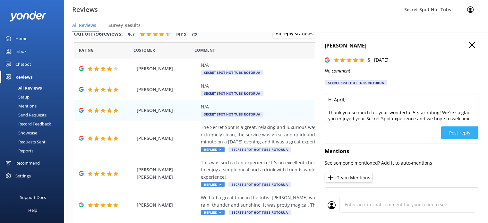
click at [446, 133] on button "Post reply" at bounding box center [459, 132] width 37 height 13
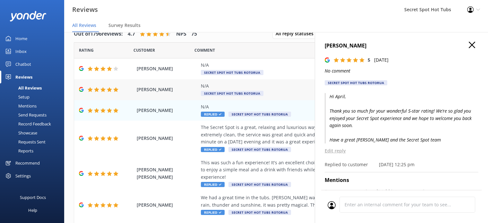
click at [212, 88] on div "N/A" at bounding box center [318, 85] width 234 height 7
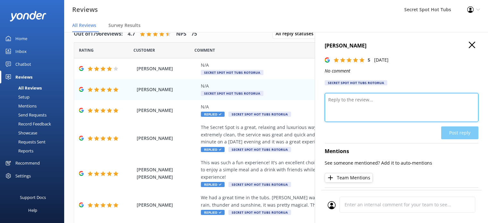
click at [372, 105] on textarea at bounding box center [402, 107] width 154 height 29
paste textarea "Thank you so much for your wonderful 5-star rating! We’re so glad you enjoyed y…"
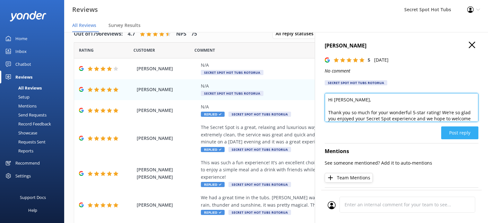
type textarea "Hi [PERSON_NAME], Thank you so much for your wonderful 5-star rating! We’re so …"
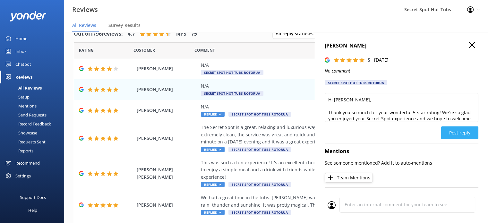
click at [455, 133] on button "Post reply" at bounding box center [459, 132] width 37 height 13
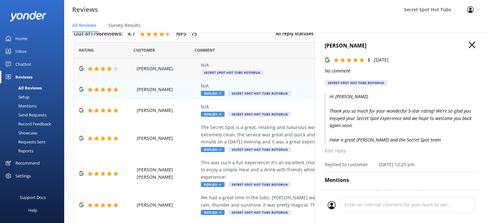
click at [226, 64] on div "N/A" at bounding box center [318, 65] width 234 height 7
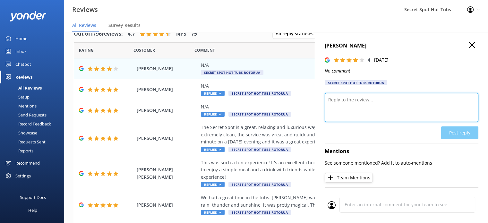
click at [377, 99] on textarea at bounding box center [402, 107] width 154 height 29
paste textarea "Thank you so much for your wonderful 5-star rating! We’re so glad you enjoyed y…"
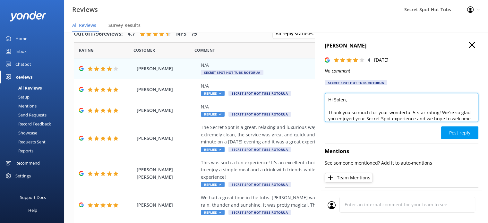
drag, startPoint x: 410, startPoint y: 113, endPoint x: 424, endPoint y: 115, distance: 14.3
click at [424, 115] on textarea "Hi Solen, Thank you so much for your wonderful 5-star rating! We’re so glad you…" at bounding box center [402, 107] width 154 height 29
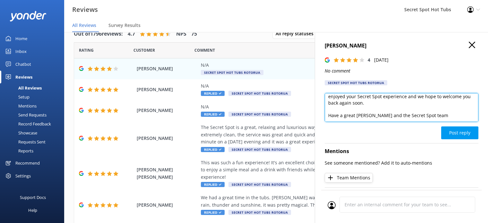
scroll to position [28, 0]
type textarea "Hi Solen, Thank you so much for your wonderful rating! We’re so glad you enjoye…"
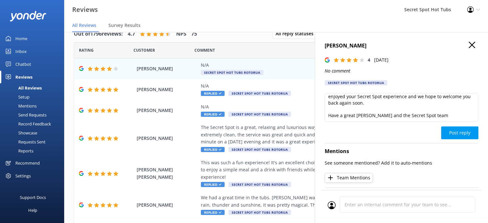
click at [463, 132] on button "Post reply" at bounding box center [459, 132] width 37 height 13
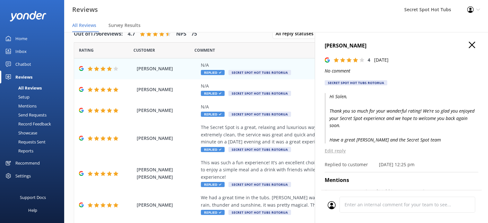
click at [469, 42] on icon "button" at bounding box center [472, 45] width 6 height 6
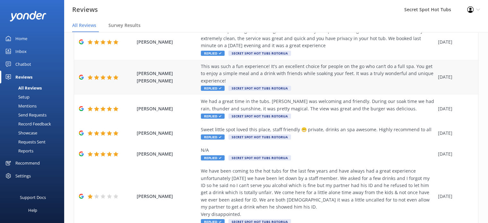
scroll to position [128, 0]
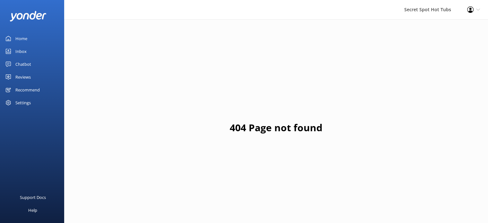
click at [24, 64] on div "Chatbot" at bounding box center [23, 64] width 16 height 13
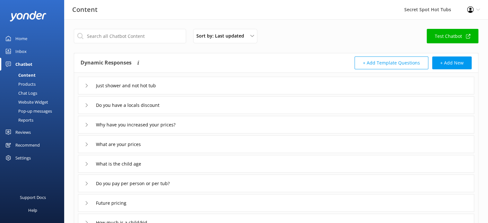
click at [26, 131] on div "Reviews" at bounding box center [22, 132] width 15 height 13
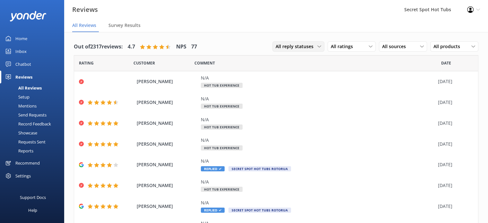
click at [317, 47] on icon at bounding box center [319, 47] width 4 height 4
click at [354, 47] on div "All ratings" at bounding box center [351, 46] width 45 height 7
click at [355, 98] on div "Detractors" at bounding box center [352, 99] width 30 height 6
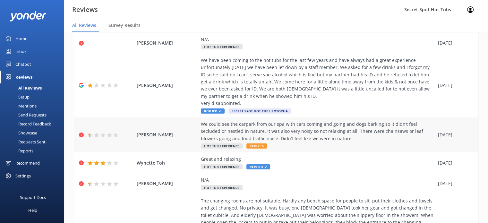
scroll to position [64, 0]
